Goal: Task Accomplishment & Management: Complete application form

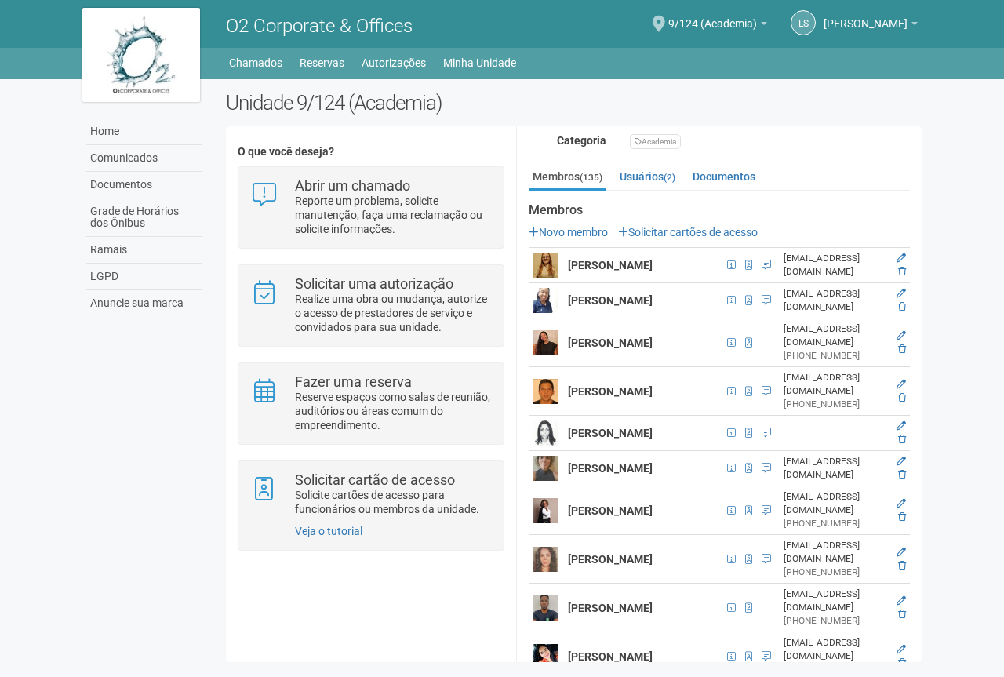
scroll to position [235, 0]
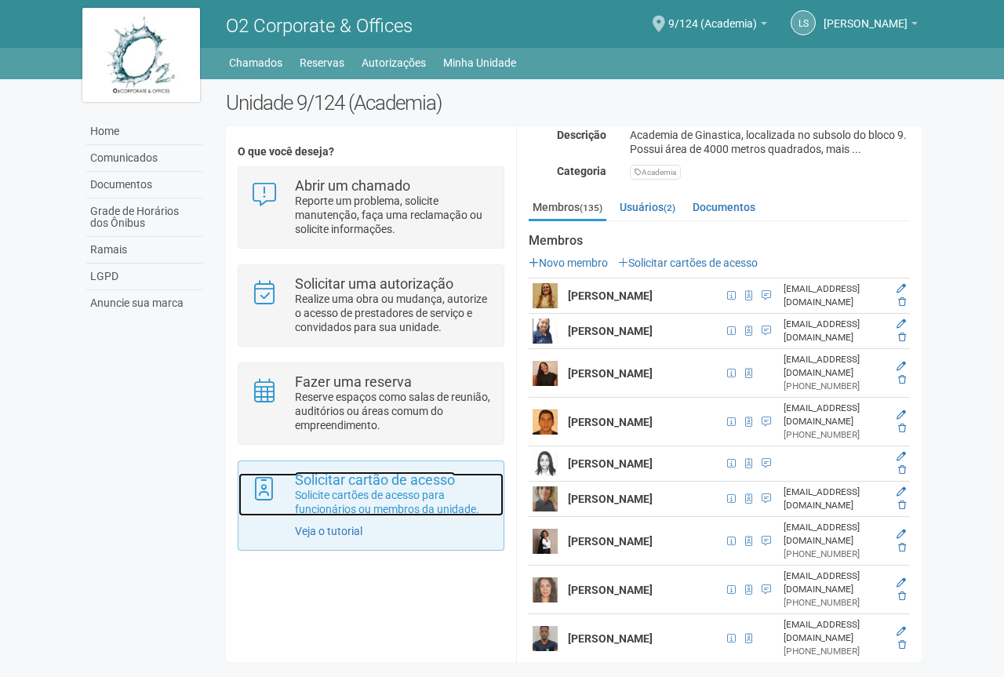
click at [405, 495] on p "Solicite cartões de acesso para funcionários ou membros da unidade." at bounding box center [393, 502] width 197 height 28
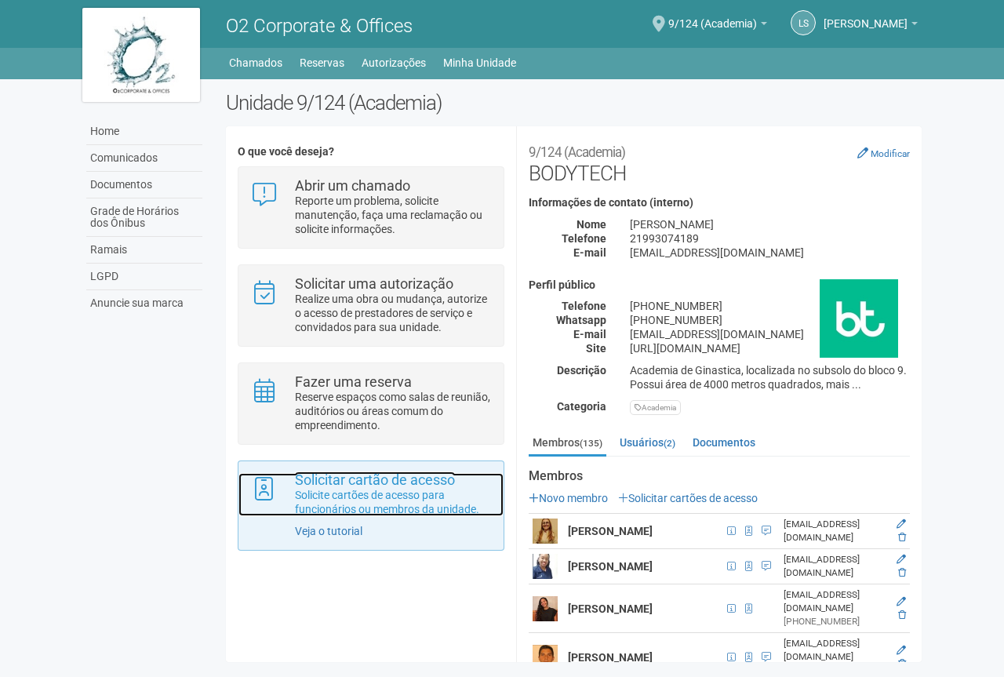
click at [412, 516] on p "Solicite cartões de acesso para funcionários ou membros da unidade." at bounding box center [393, 502] width 197 height 28
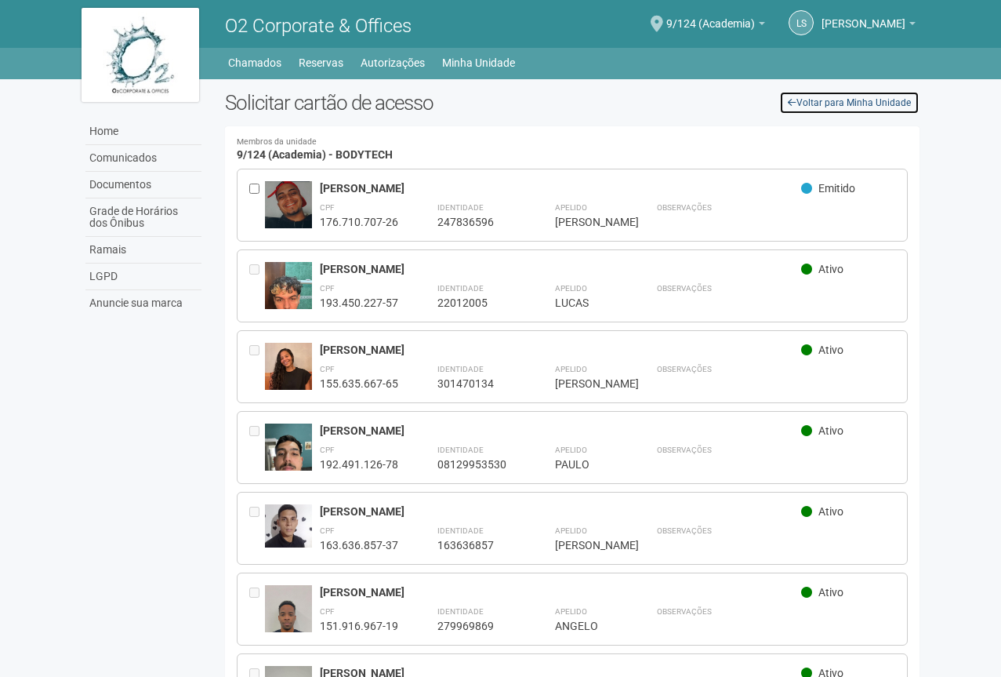
click at [845, 107] on link "Voltar para Minha Unidade" at bounding box center [849, 103] width 140 height 24
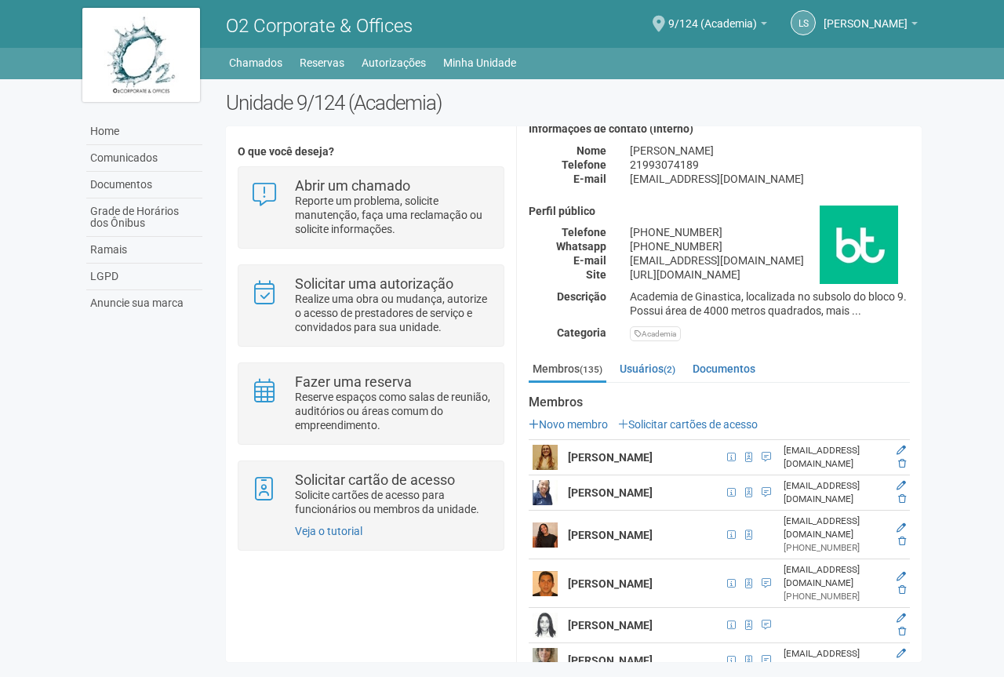
scroll to position [157, 0]
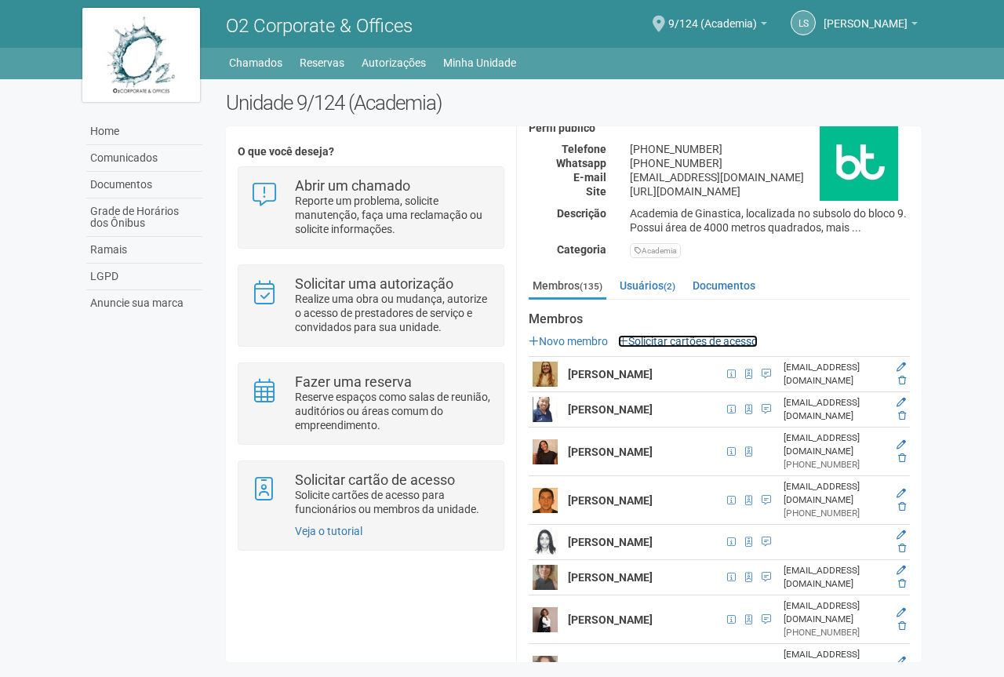
click at [652, 347] on link "Solicitar cartões de acesso" at bounding box center [688, 341] width 140 height 13
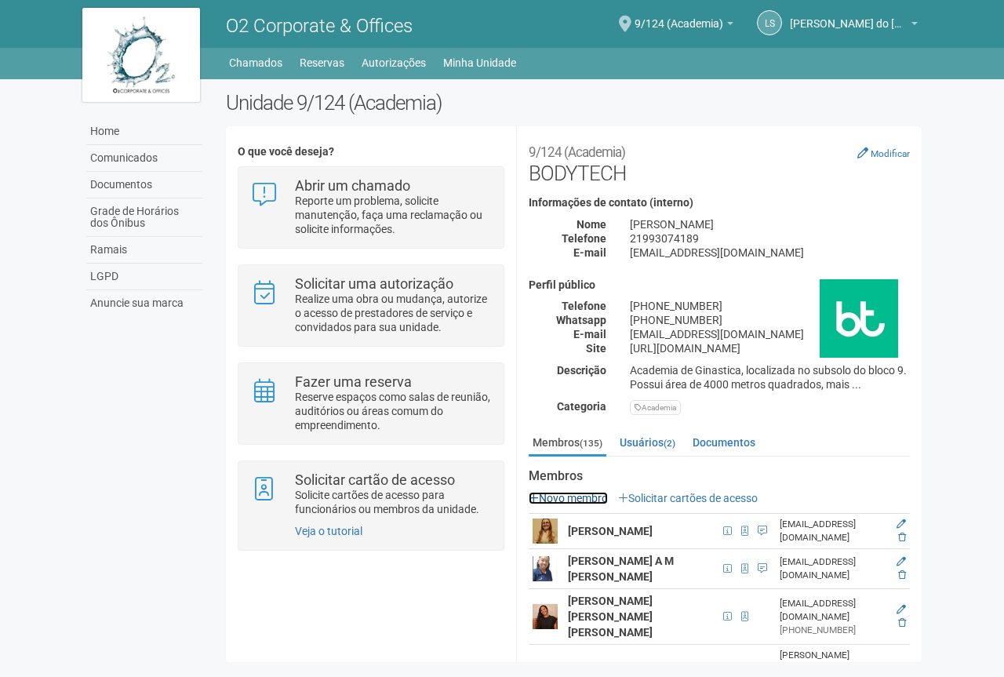
click at [594, 504] on link "Novo membro" at bounding box center [567, 498] width 79 height 13
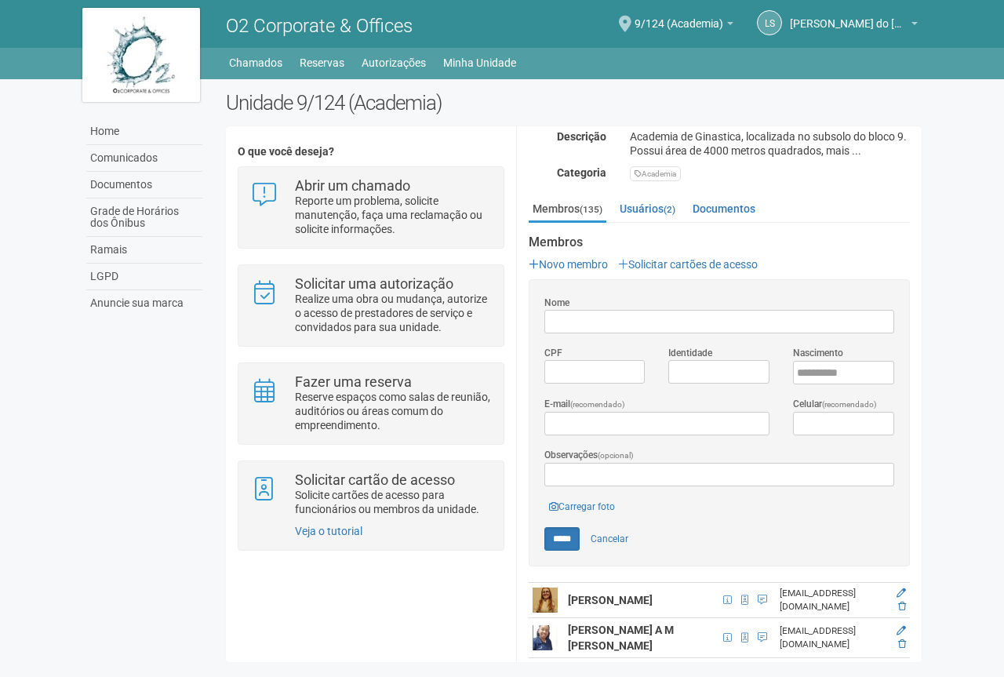
scroll to position [314, 0]
